Goal: Transaction & Acquisition: Purchase product/service

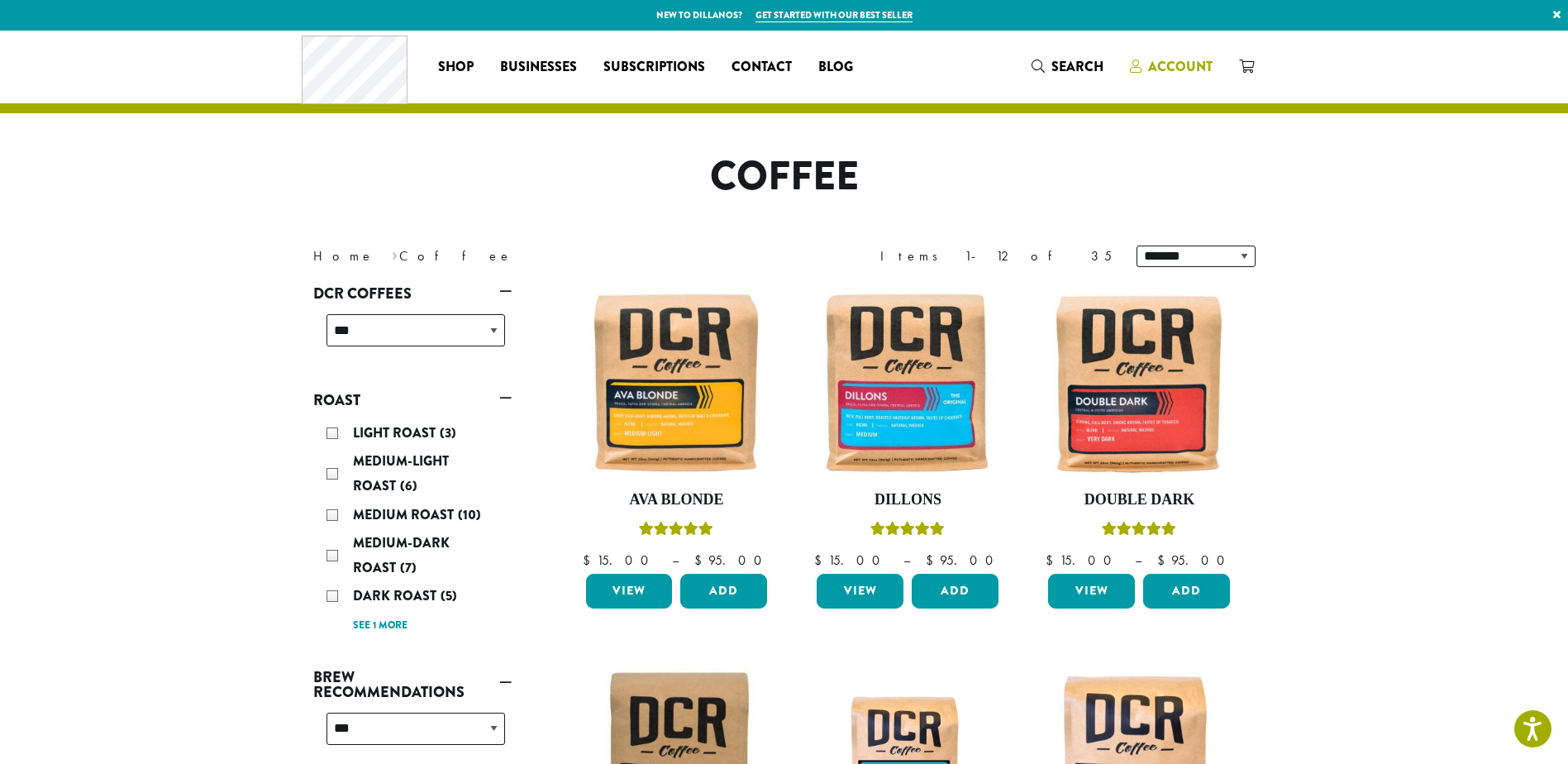
click at [1215, 64] on link "Account" at bounding box center [1170, 66] width 109 height 27
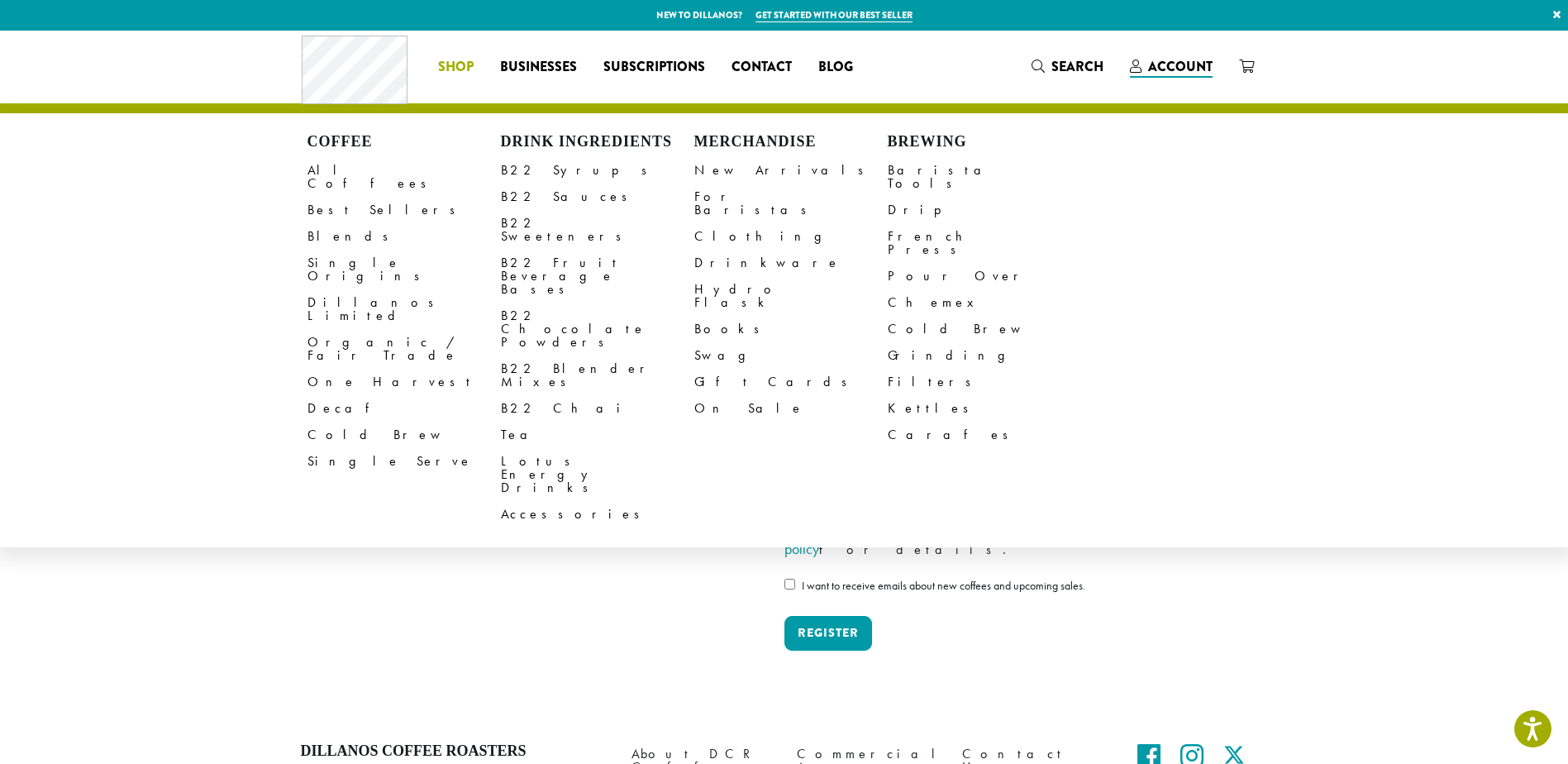
click at [462, 68] on span "Shop" at bounding box center [455, 66] width 35 height 20
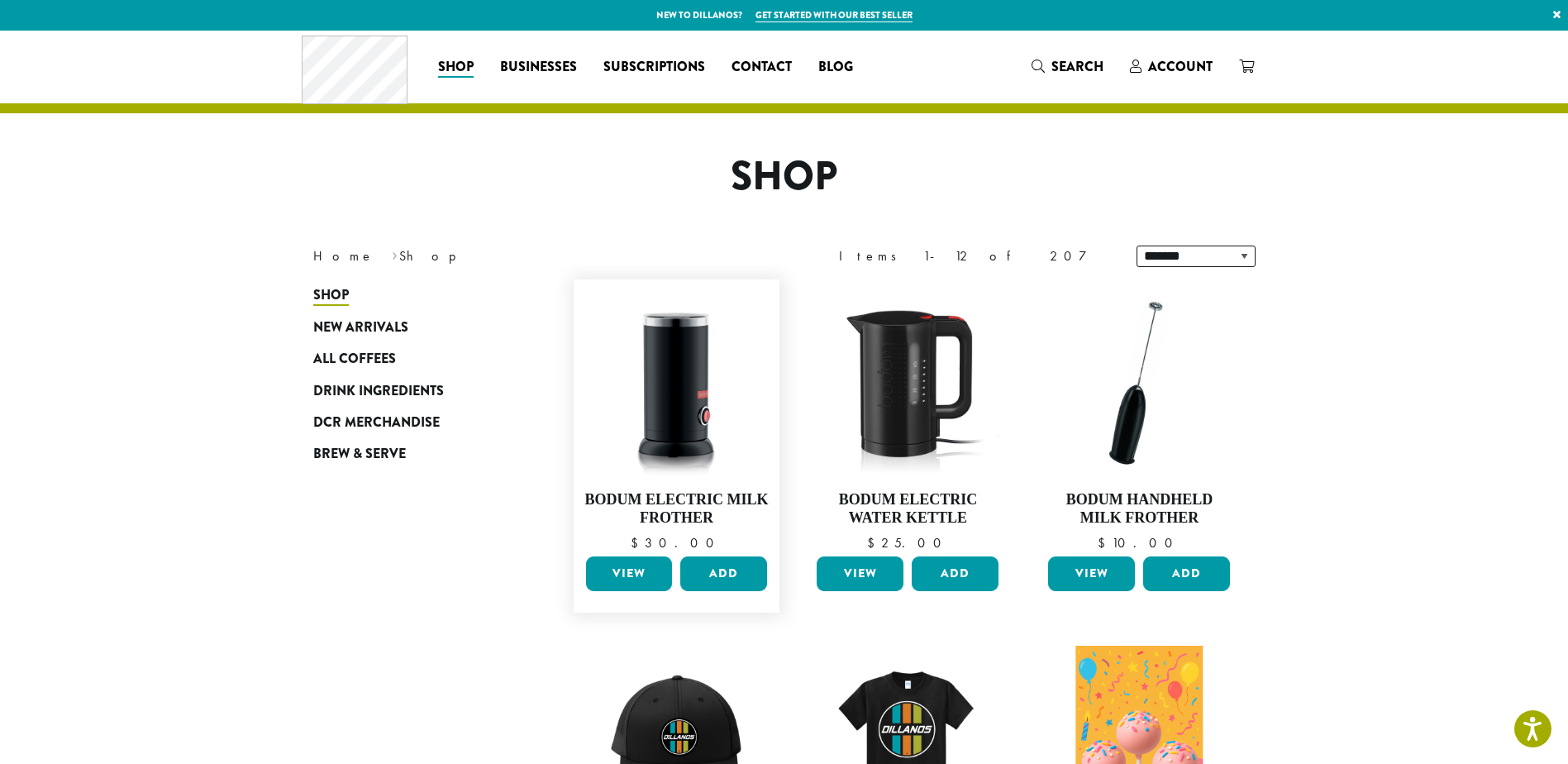
click at [641, 578] on link "View" at bounding box center [629, 573] width 87 height 35
